Goal: Information Seeking & Learning: Learn about a topic

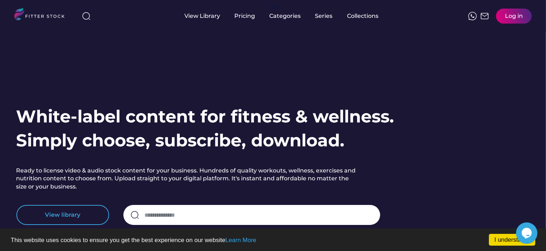
click at [53, 215] on button "View library" at bounding box center [62, 215] width 93 height 20
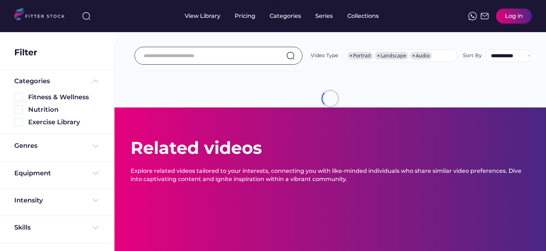
select select "**********"
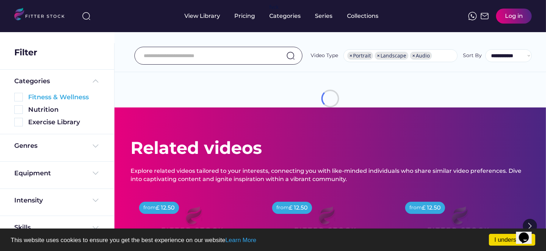
click at [34, 98] on div "Fitness & Wellness" at bounding box center [64, 97] width 72 height 9
click at [40, 123] on div "Exercise Library" at bounding box center [64, 122] width 72 height 9
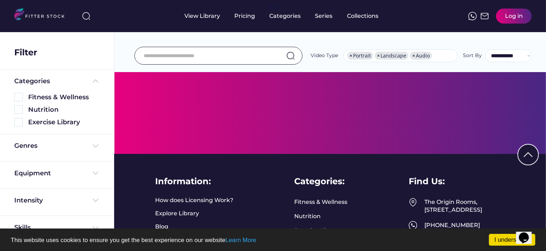
scroll to position [358, 0]
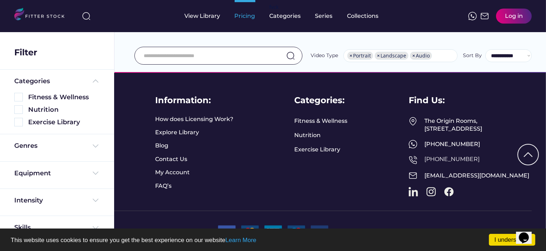
click at [249, 17] on div "Pricing" at bounding box center [245, 16] width 21 height 8
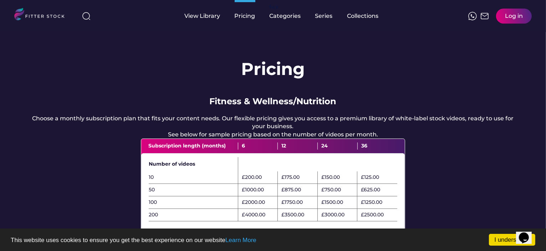
scroll to position [219, 0]
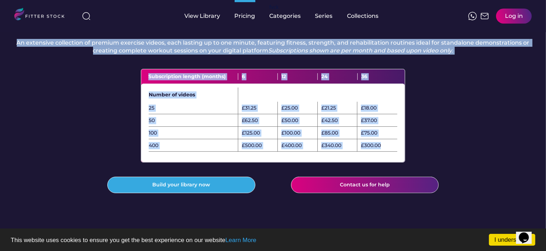
drag, startPoint x: 386, startPoint y: 164, endPoint x: 239, endPoint y: 34, distance: 196.1
click at [239, 34] on div "Pricing Fitness & Wellness/Nutrition Choose a monthly subscription plan that fi…" at bounding box center [273, 21] width 546 height 416
copy div "Exercise Library An extensive collection of premium exercise videos, each lasti…"
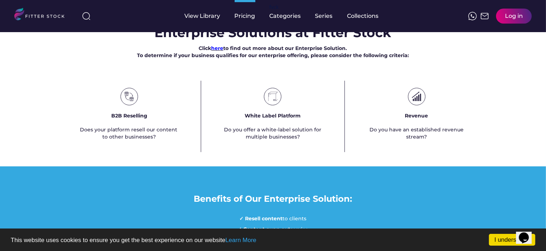
click at [216, 51] on font "here" at bounding box center [217, 48] width 12 height 6
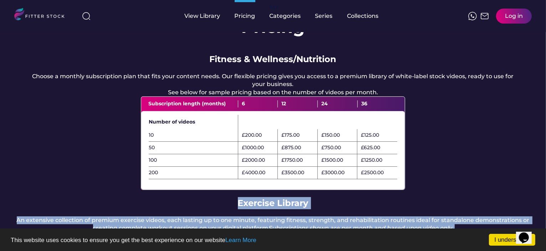
scroll to position [0, 0]
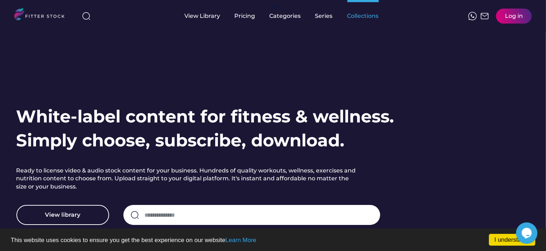
click at [355, 14] on div "Collections" at bounding box center [362, 16] width 31 height 8
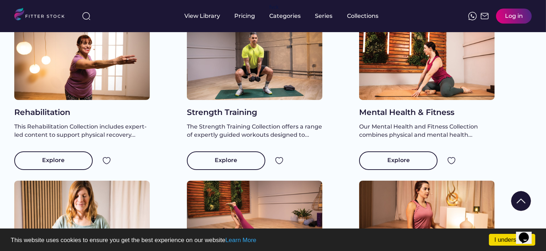
scroll to position [271, 0]
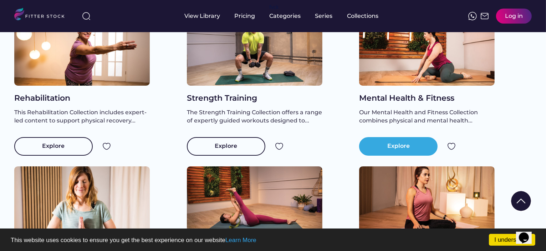
click at [397, 155] on div "Explore" at bounding box center [398, 146] width 78 height 19
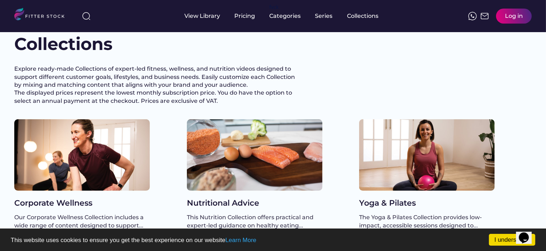
scroll to position [14, 0]
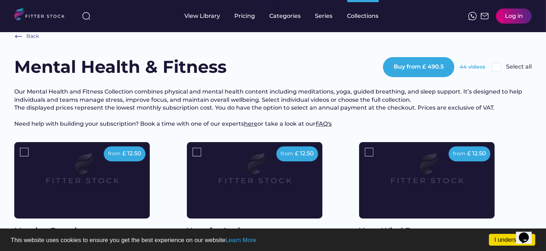
click at [512, 142] on div "Back Mental Health & Fitness Buy from £ 490.5 44 videos Select all Our Mental H…" at bounding box center [272, 87] width 517 height 110
click at [504, 234] on link "I understand!" at bounding box center [512, 240] width 46 height 12
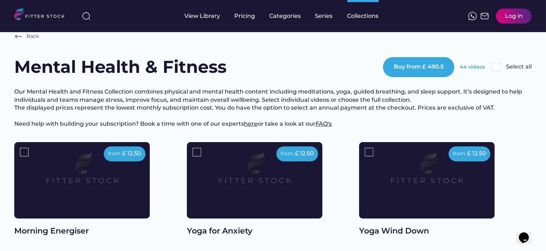
drag, startPoint x: 511, startPoint y: 181, endPoint x: 516, endPoint y: 214, distance: 33.2
click at [516, 214] on div "from £ 12.50 Yoga Wind Down Video Mind Health Stretch & Mobilise Full Body Wind…" at bounding box center [445, 234] width 173 height 184
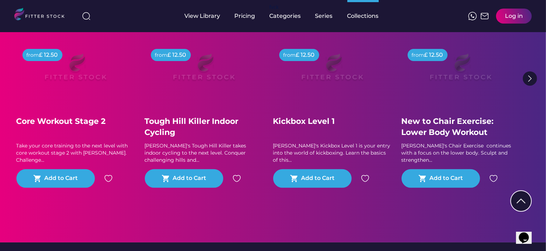
scroll to position [3024, 0]
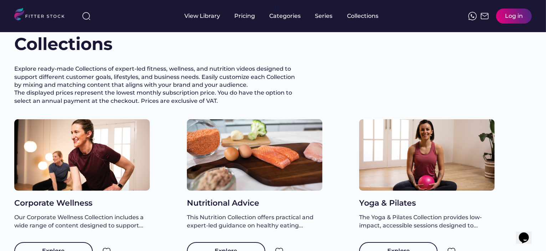
click at [56, 178] on div at bounding box center [82, 154] width 136 height 71
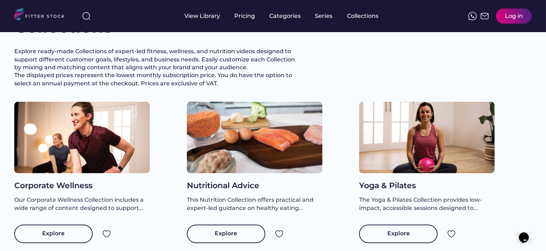
scroll to position [32, 0]
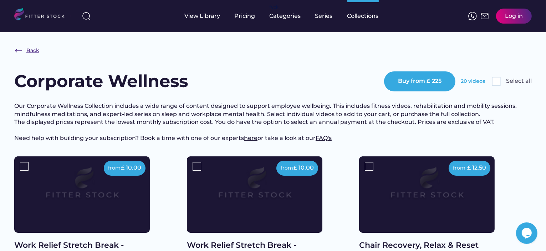
click at [17, 49] on img at bounding box center [18, 50] width 9 height 9
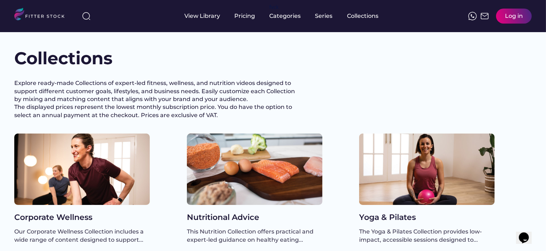
click at [257, 184] on div at bounding box center [255, 168] width 136 height 71
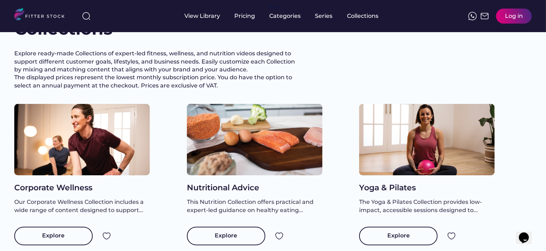
scroll to position [32, 0]
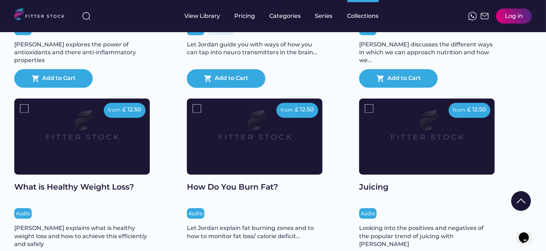
scroll to position [428, 0]
